Goal: Information Seeking & Learning: Check status

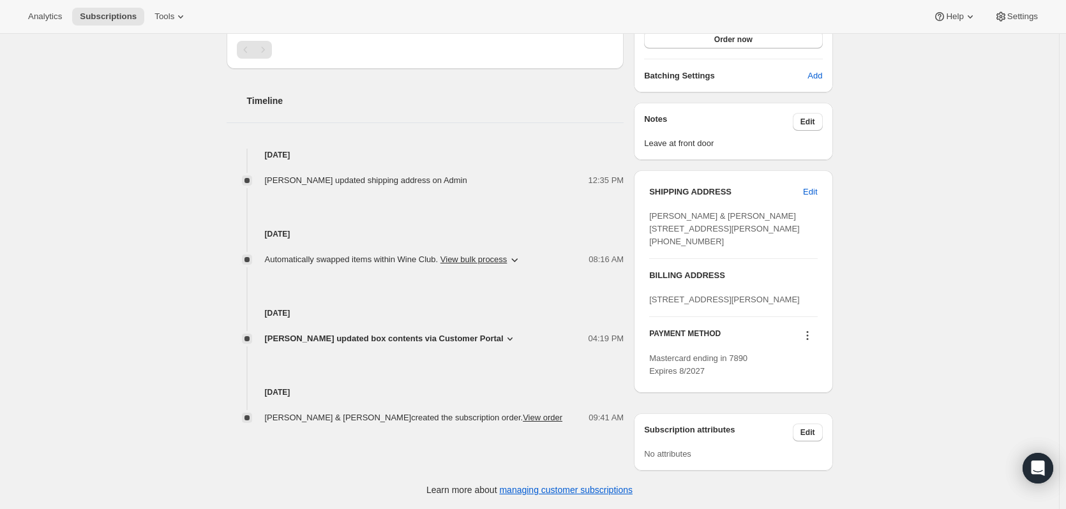
scroll to position [439, 0]
click at [504, 333] on icon at bounding box center [510, 339] width 13 height 13
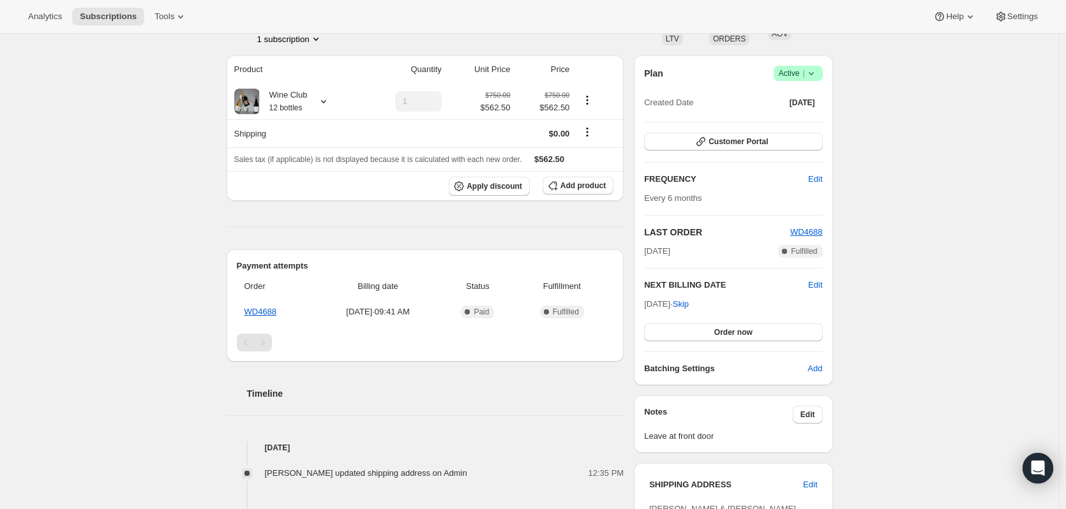
scroll to position [0, 0]
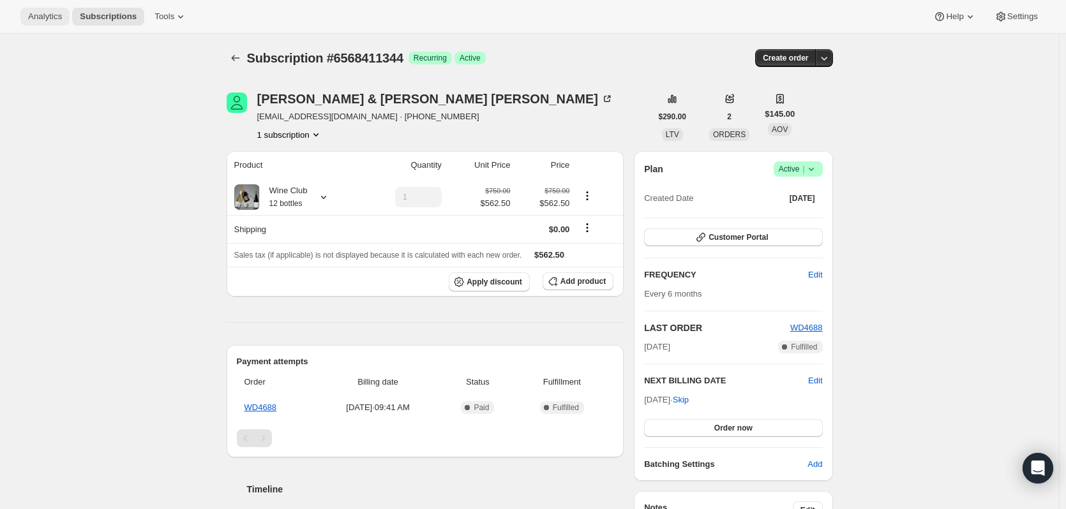
click at [41, 21] on span "Analytics" at bounding box center [45, 16] width 34 height 10
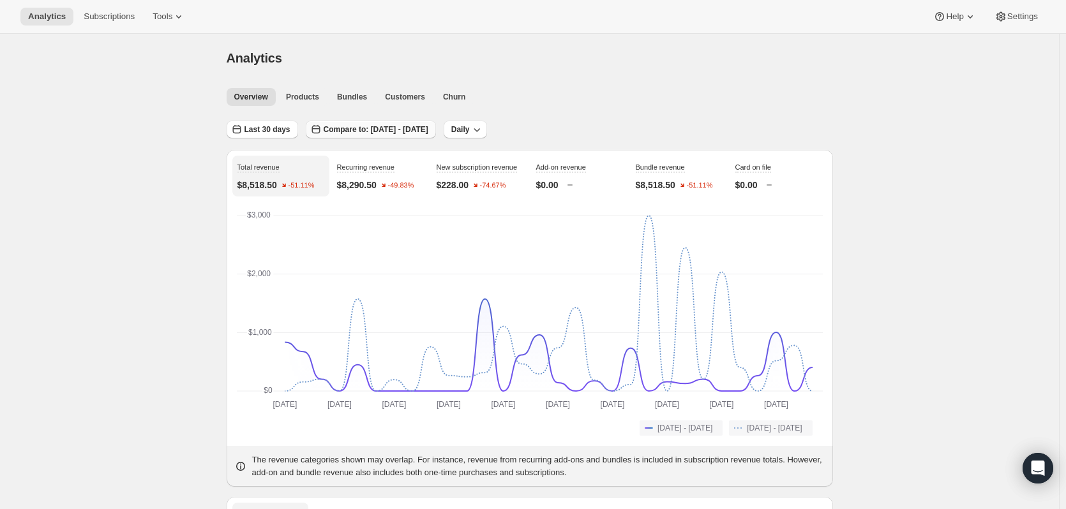
click at [415, 127] on span "Compare to: [DATE] - [DATE]" at bounding box center [376, 129] width 105 height 10
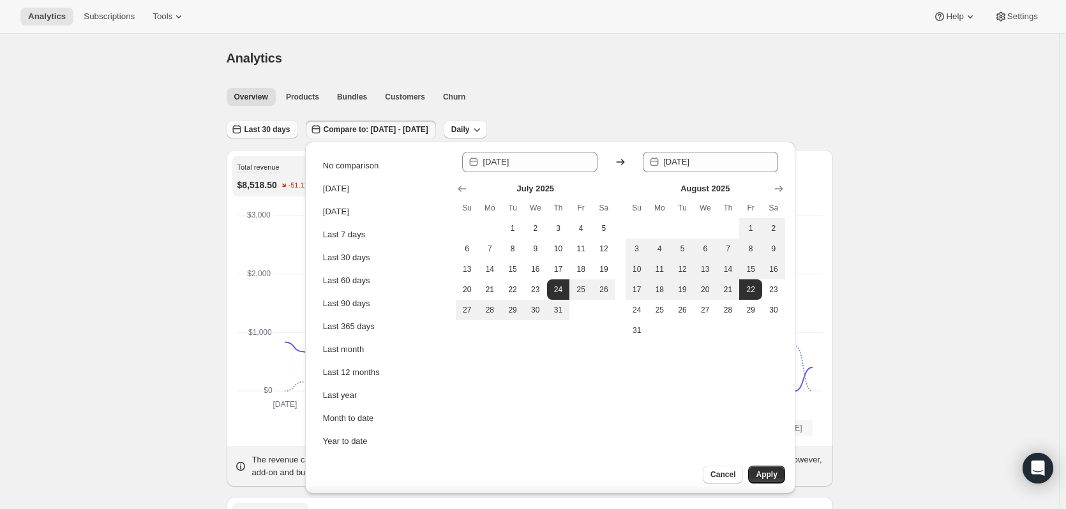
click at [277, 130] on span "Last 30 days" at bounding box center [267, 129] width 46 height 10
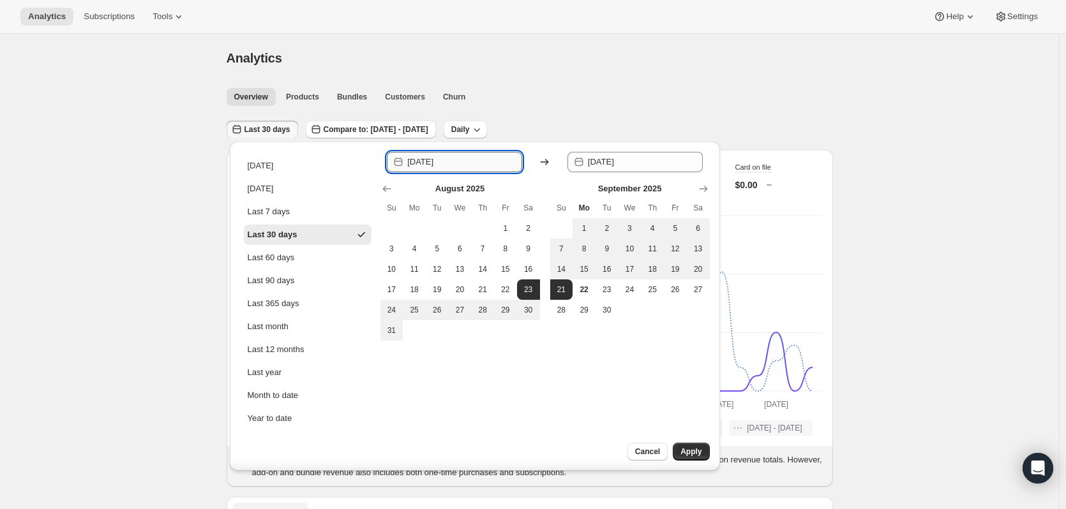
click at [471, 158] on input "[DATE]" at bounding box center [464, 162] width 115 height 20
click at [471, 188] on div at bounding box center [544, 189] width 329 height 13
click at [435, 158] on input "[DATE]" at bounding box center [464, 162] width 115 height 20
click at [397, 163] on icon at bounding box center [398, 162] width 13 height 13
click at [400, 160] on icon at bounding box center [399, 162] width 8 height 9
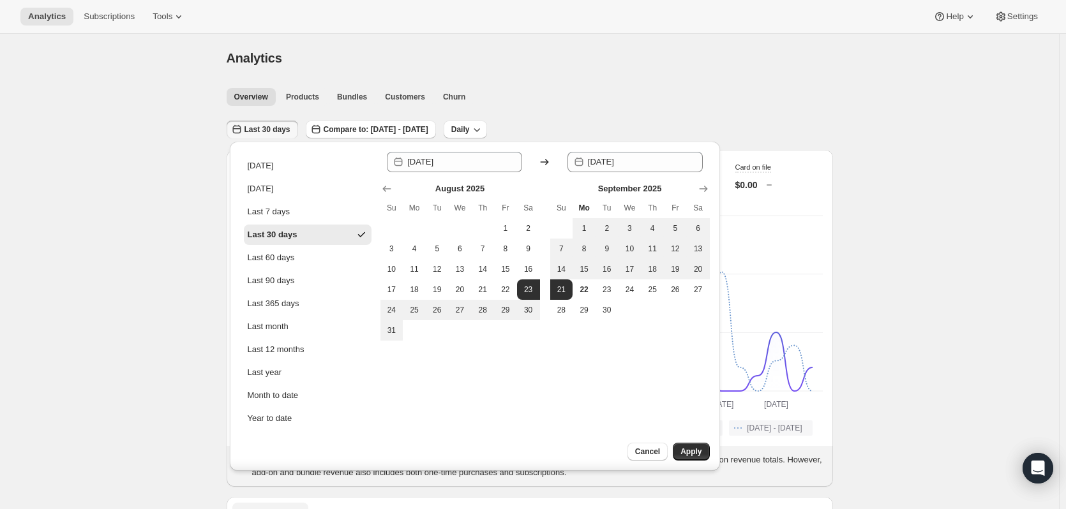
click at [400, 160] on icon at bounding box center [399, 162] width 8 height 9
click at [454, 162] on input "[DATE]" at bounding box center [464, 162] width 115 height 20
drag, startPoint x: 463, startPoint y: 160, endPoint x: 336, endPoint y: 160, distance: 127.7
click at [336, 160] on div "[DATE] [DATE] Last 7 days Last 30 days Last 60 days Last 90 days Last 365 days …" at bounding box center [475, 306] width 490 height 329
click at [431, 164] on input "[DATE]" at bounding box center [464, 162] width 115 height 20
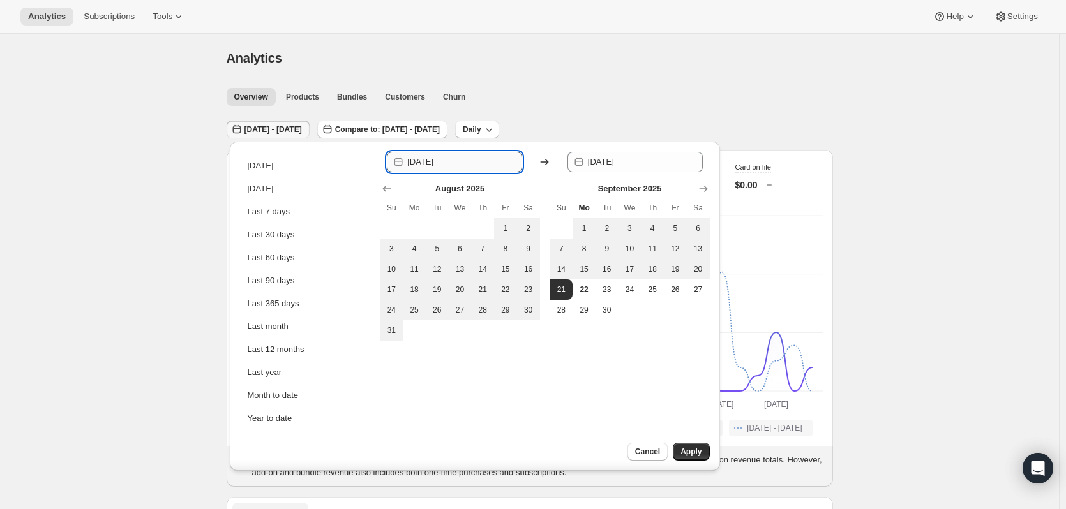
click at [440, 160] on input "[DATE]" at bounding box center [464, 162] width 115 height 20
type input "[DATE]"
click at [613, 158] on input "[DATE]" at bounding box center [645, 162] width 115 height 20
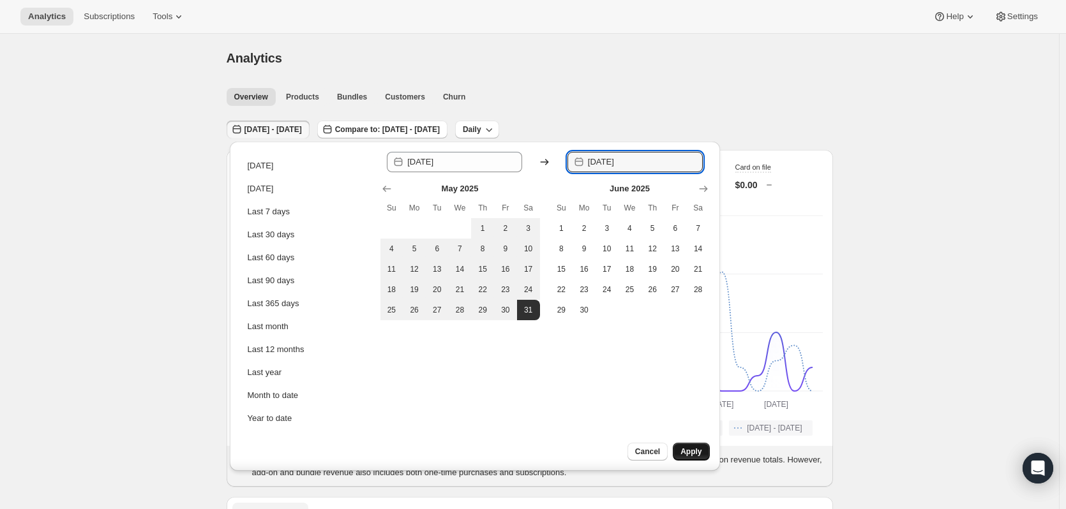
type input "[DATE]"
click at [685, 447] on span "Apply" at bounding box center [690, 452] width 21 height 10
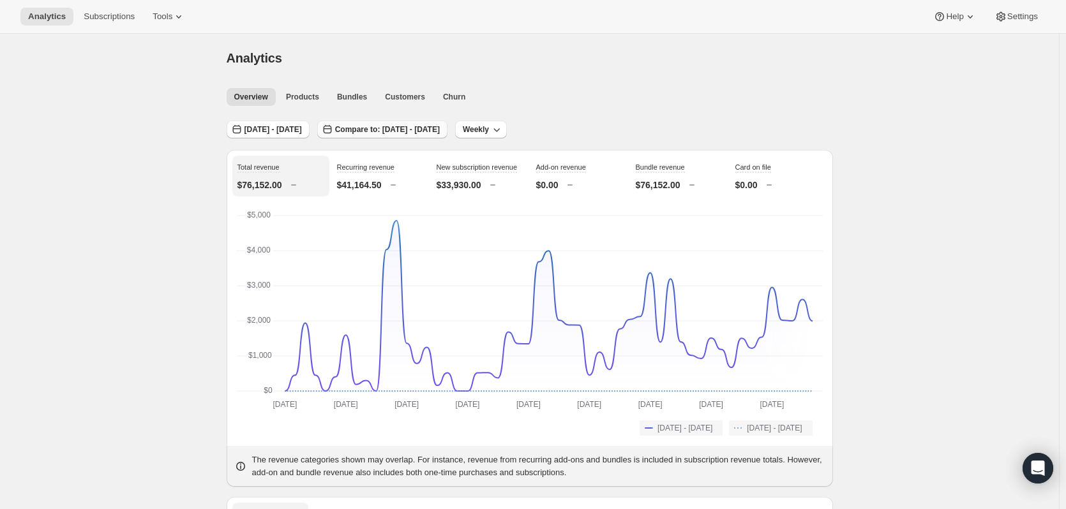
click at [440, 132] on span "Compare to: [DATE] - [DATE]" at bounding box center [387, 129] width 105 height 10
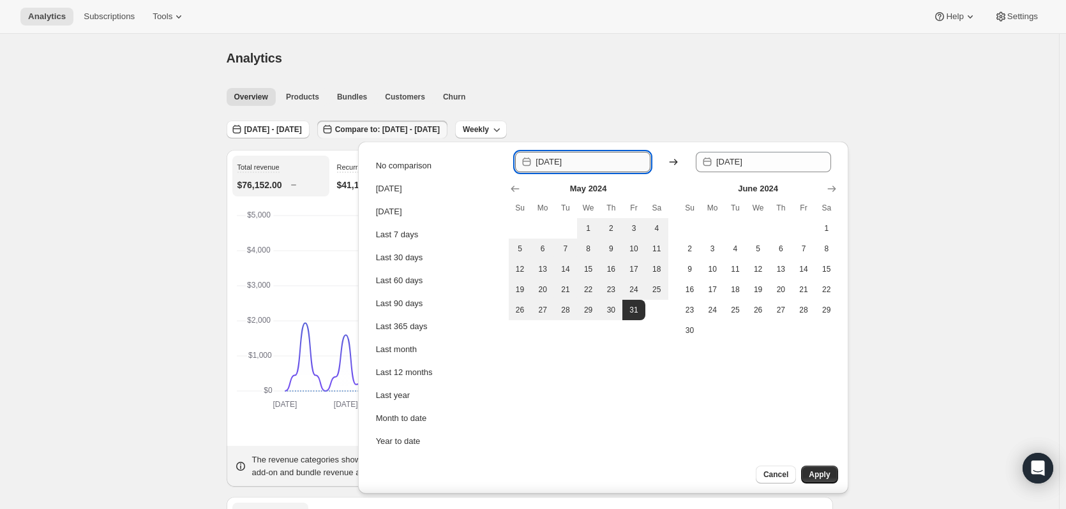
click at [557, 162] on input "[DATE]" at bounding box center [593, 162] width 115 height 20
type input "[DATE]"
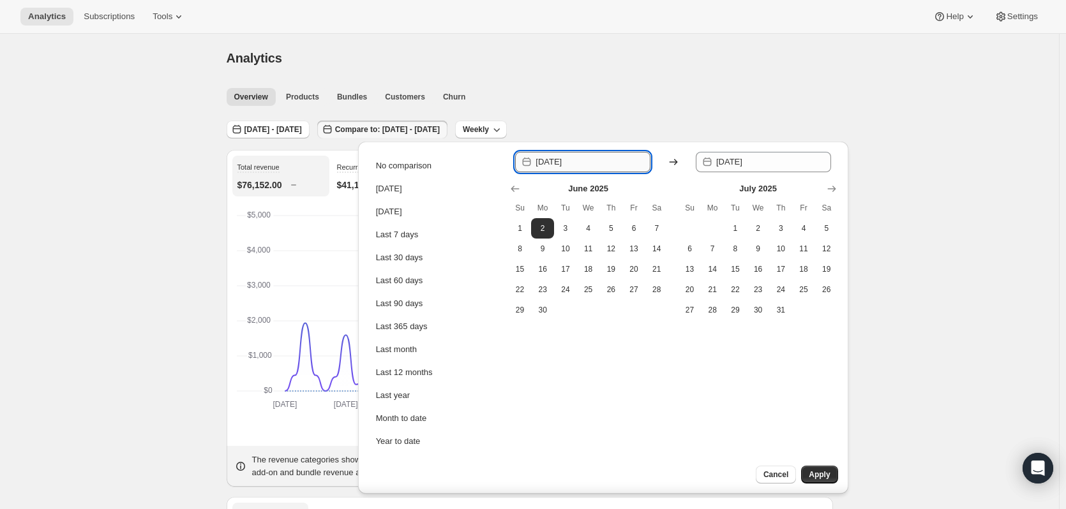
click at [588, 164] on input "[DATE]" at bounding box center [593, 162] width 115 height 20
type input "[DATE]"
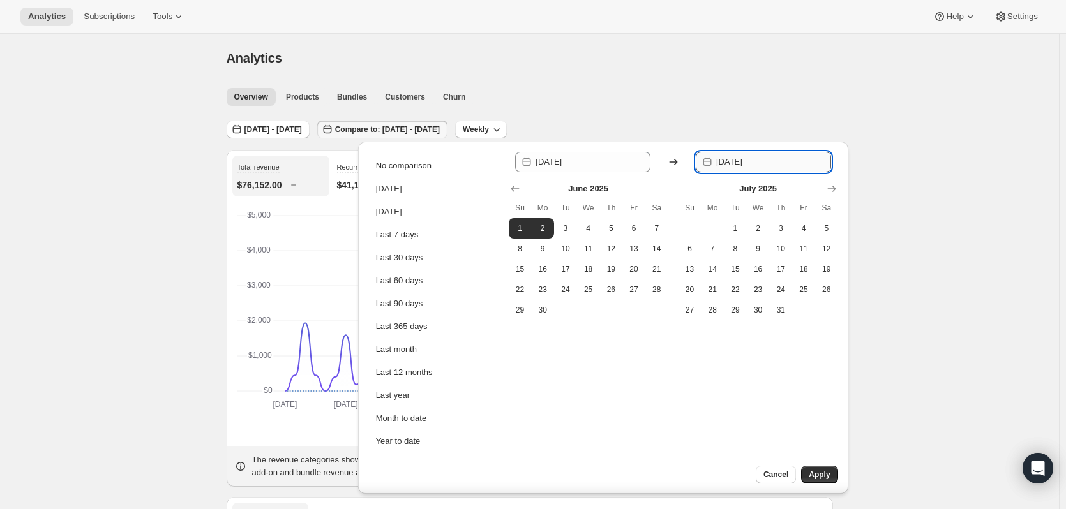
click at [785, 156] on input "[DATE]" at bounding box center [773, 162] width 115 height 20
drag, startPoint x: 780, startPoint y: 164, endPoint x: 753, endPoint y: 161, distance: 27.6
click at [753, 161] on input "[DATE]" at bounding box center [773, 162] width 115 height 20
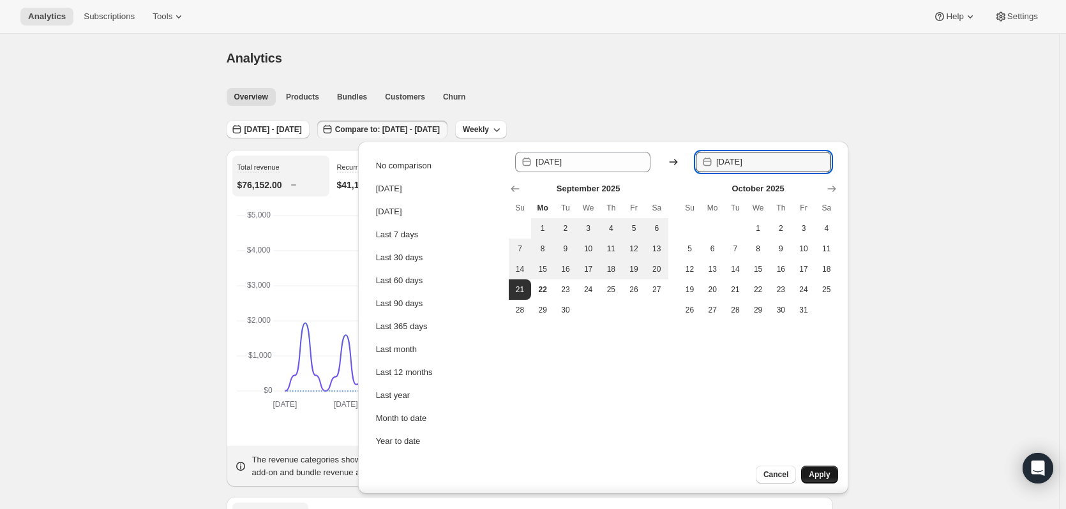
type input "[DATE]"
click at [831, 473] on button "Apply" at bounding box center [819, 475] width 36 height 18
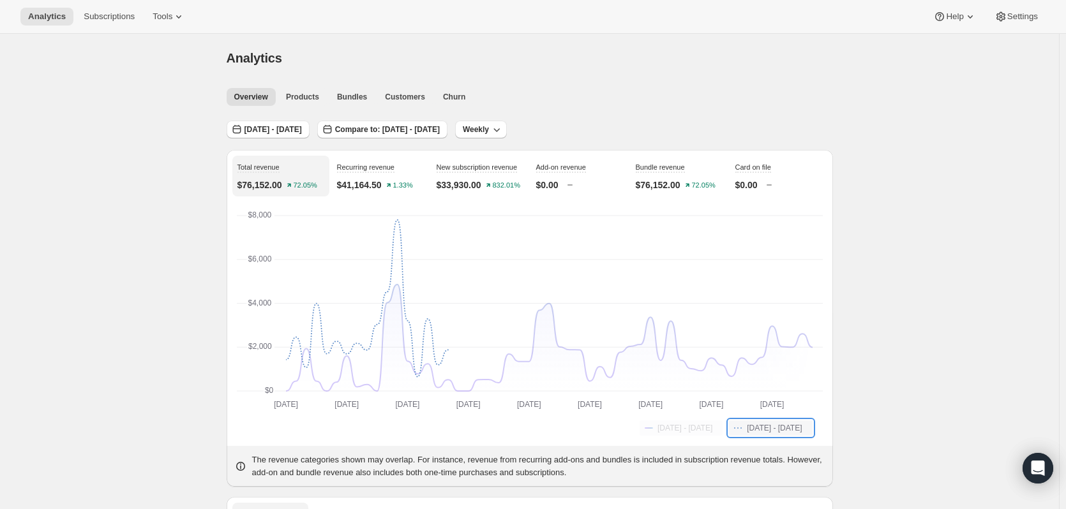
click at [755, 428] on span "[DATE] - [DATE]" at bounding box center [774, 428] width 55 height 10
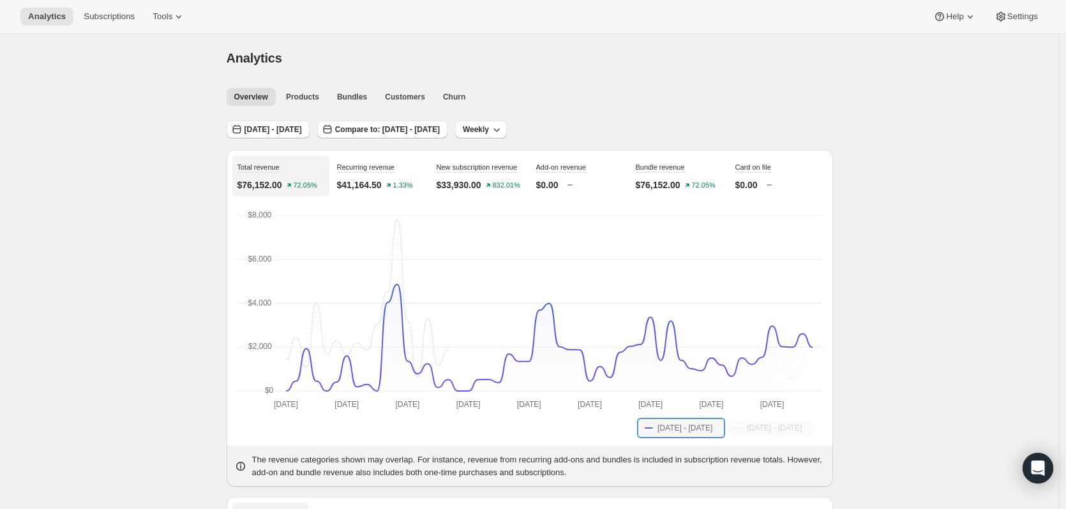
click at [665, 430] on span "[DATE] - [DATE]" at bounding box center [685, 428] width 55 height 10
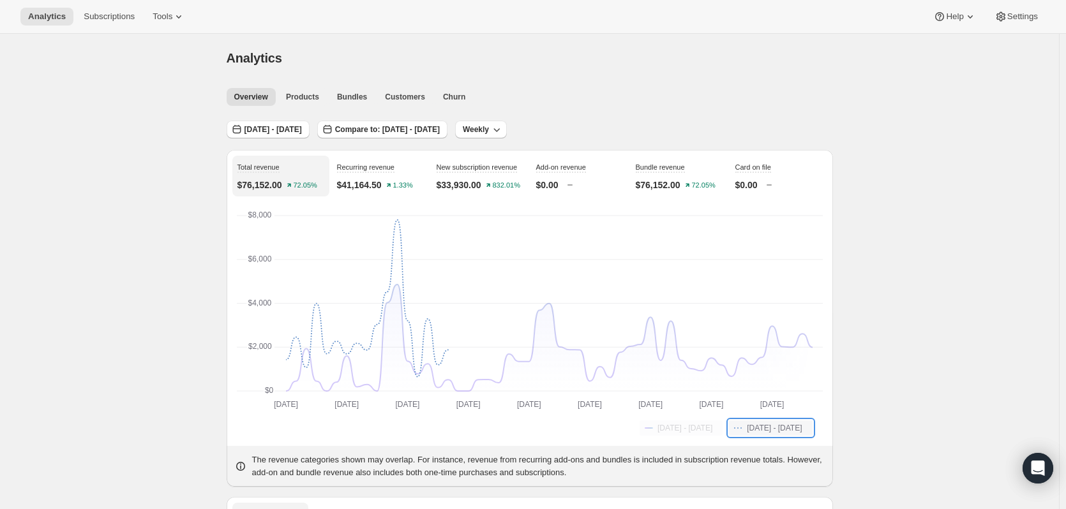
click at [747, 430] on span "[DATE] - [DATE]" at bounding box center [774, 428] width 55 height 10
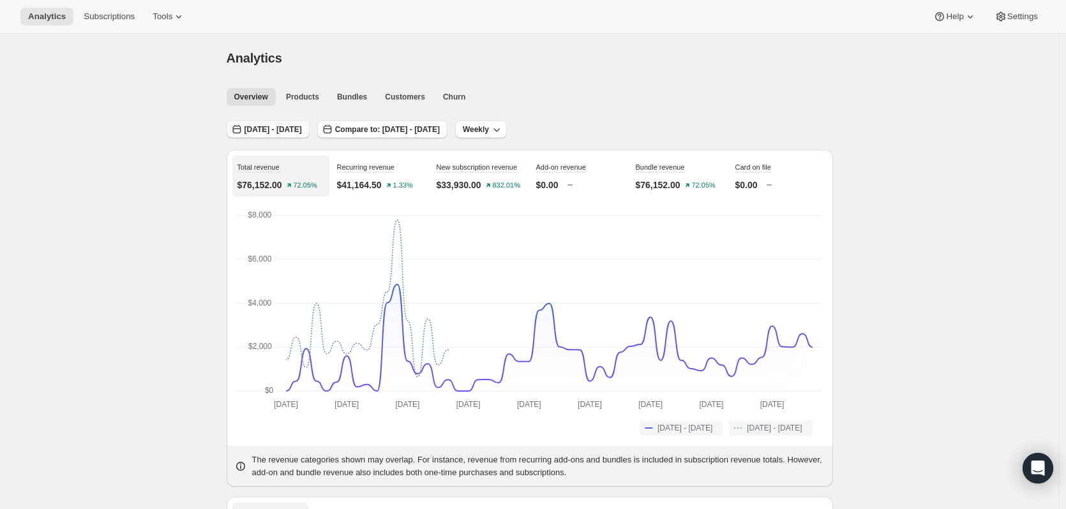
click at [268, 128] on span "[DATE] - [DATE]" at bounding box center [272, 129] width 57 height 10
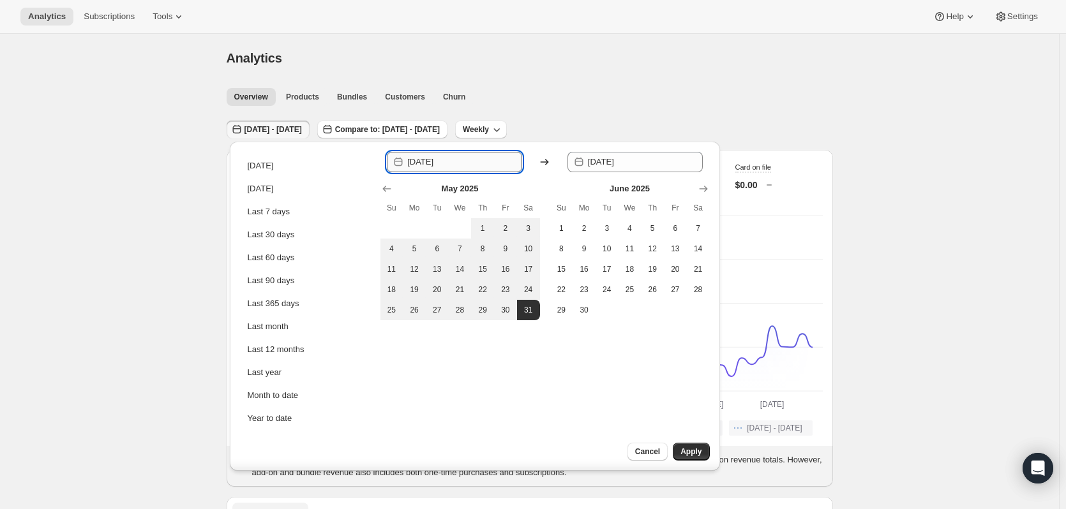
click at [428, 160] on input "[DATE]" at bounding box center [464, 162] width 115 height 20
type input "[DATE]"
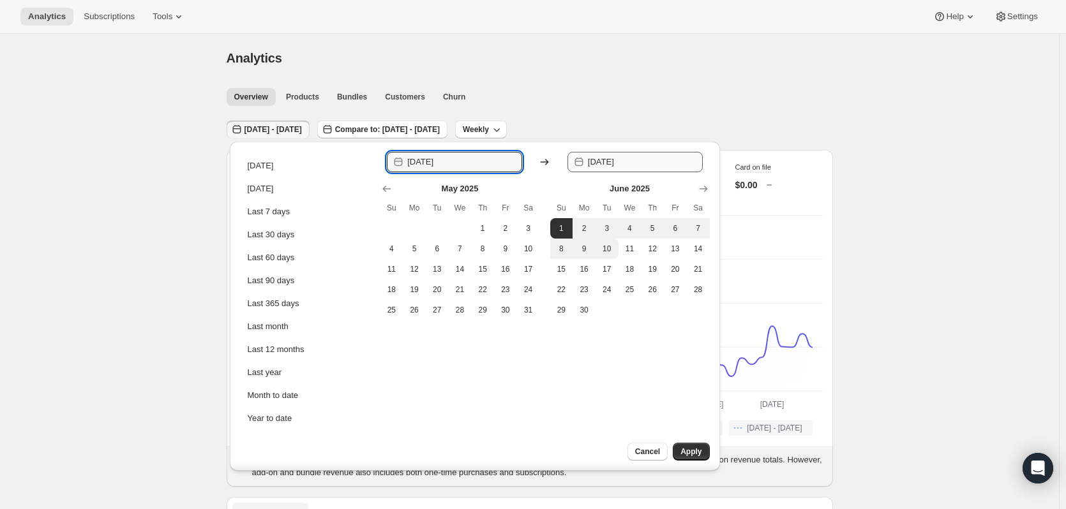
type input "[DATE]"
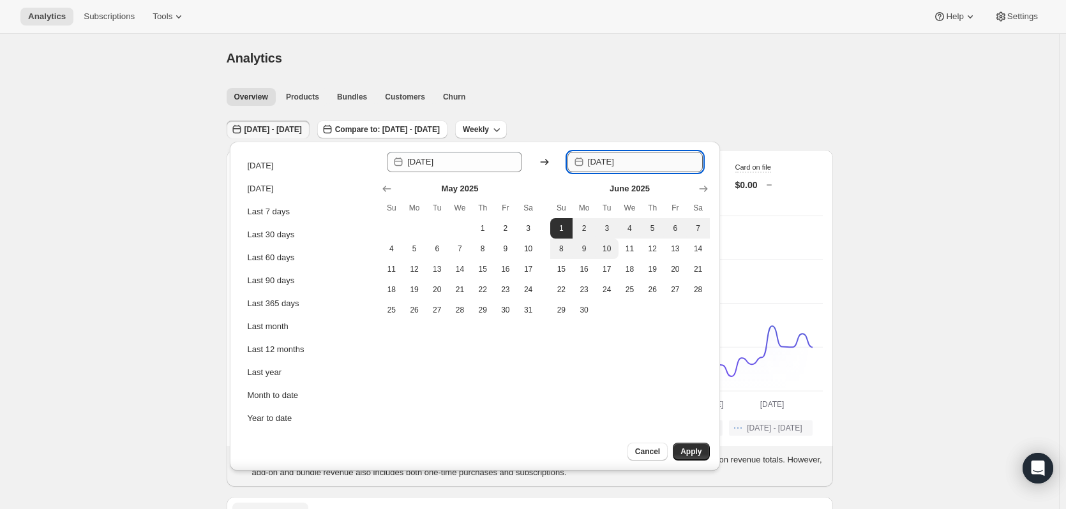
drag, startPoint x: 648, startPoint y: 163, endPoint x: 624, endPoint y: 157, distance: 24.9
click at [624, 157] on input "[DATE]" at bounding box center [645, 162] width 115 height 20
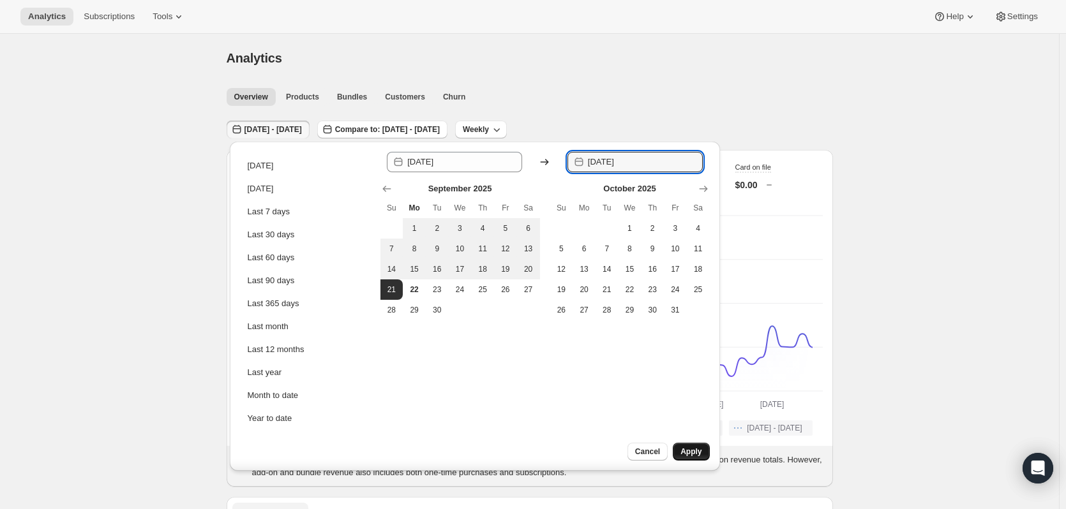
type input "[DATE]"
click at [682, 452] on span "Apply" at bounding box center [690, 452] width 21 height 10
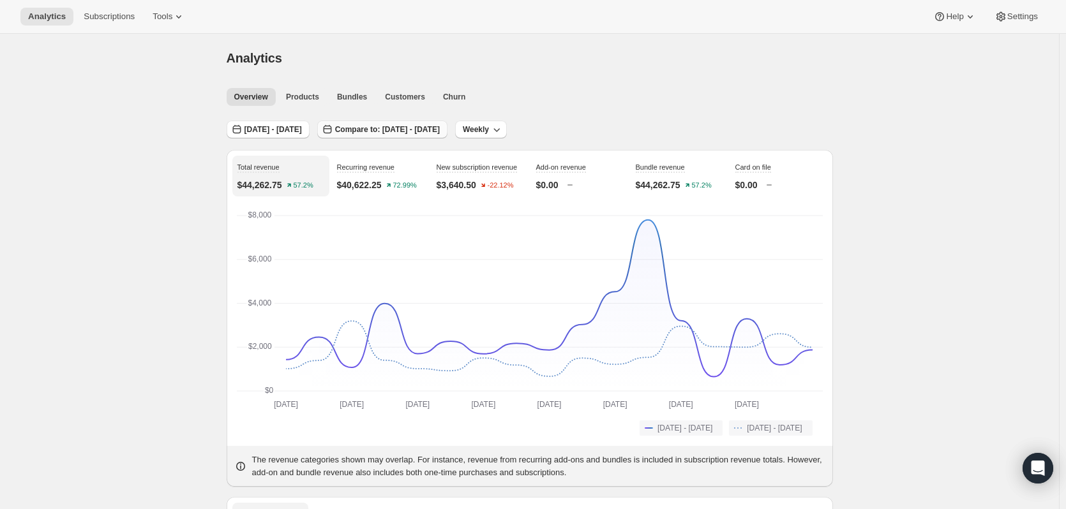
click at [399, 132] on span "Compare to: [DATE] - [DATE]" at bounding box center [387, 129] width 105 height 10
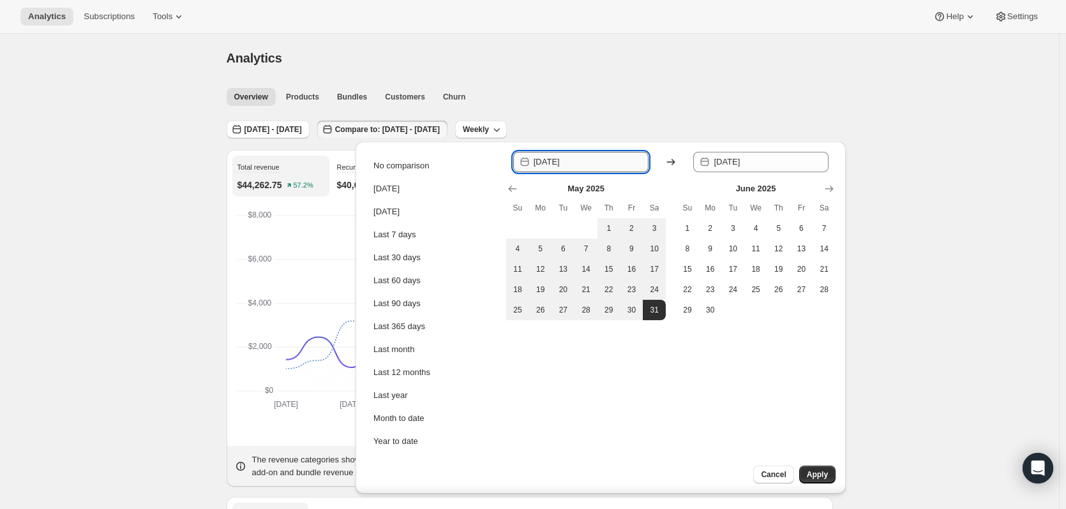
click at [557, 163] on input "[DATE]" at bounding box center [591, 162] width 115 height 20
type input "[PHONE_NUMBER]"
